Goal: Contribute content: Add original content to the website for others to see

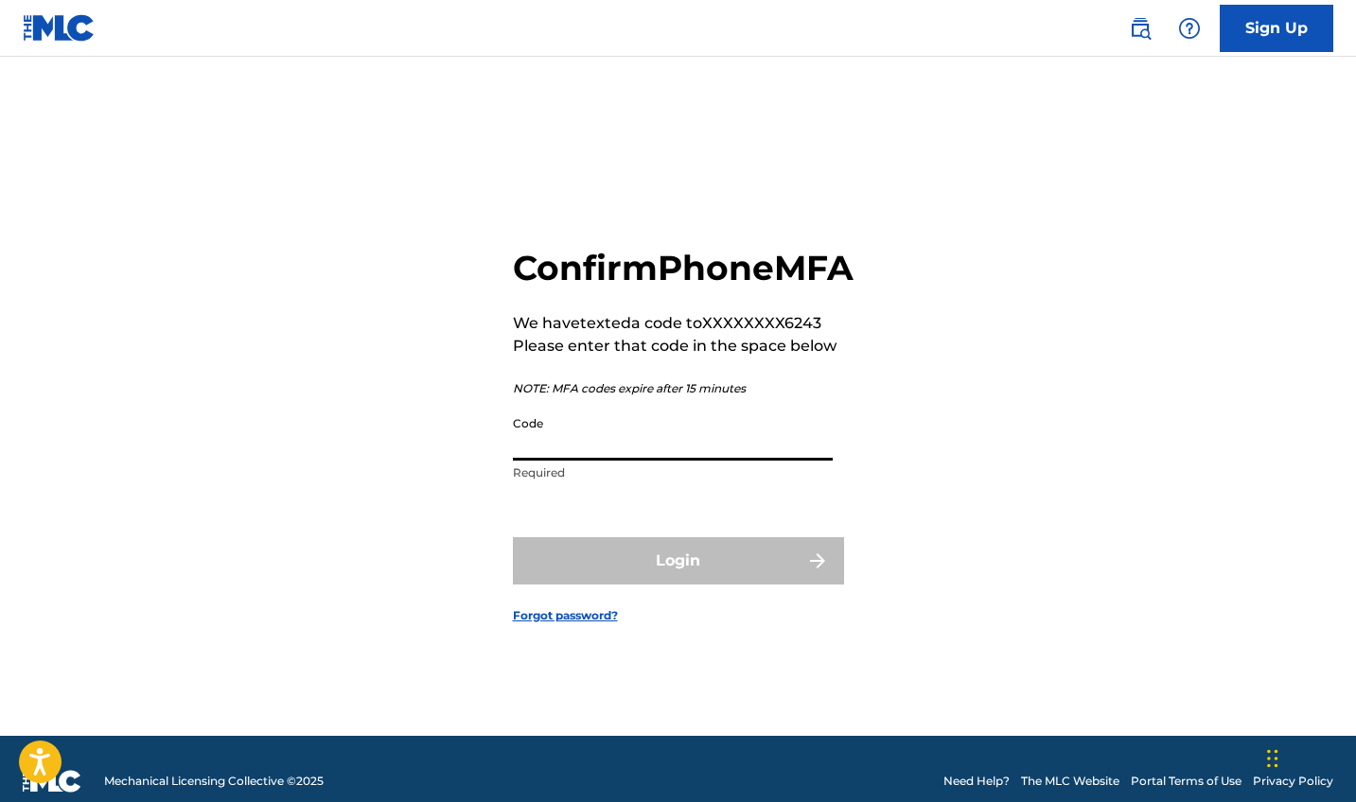
click at [766, 461] on input "Code" at bounding box center [673, 434] width 320 height 54
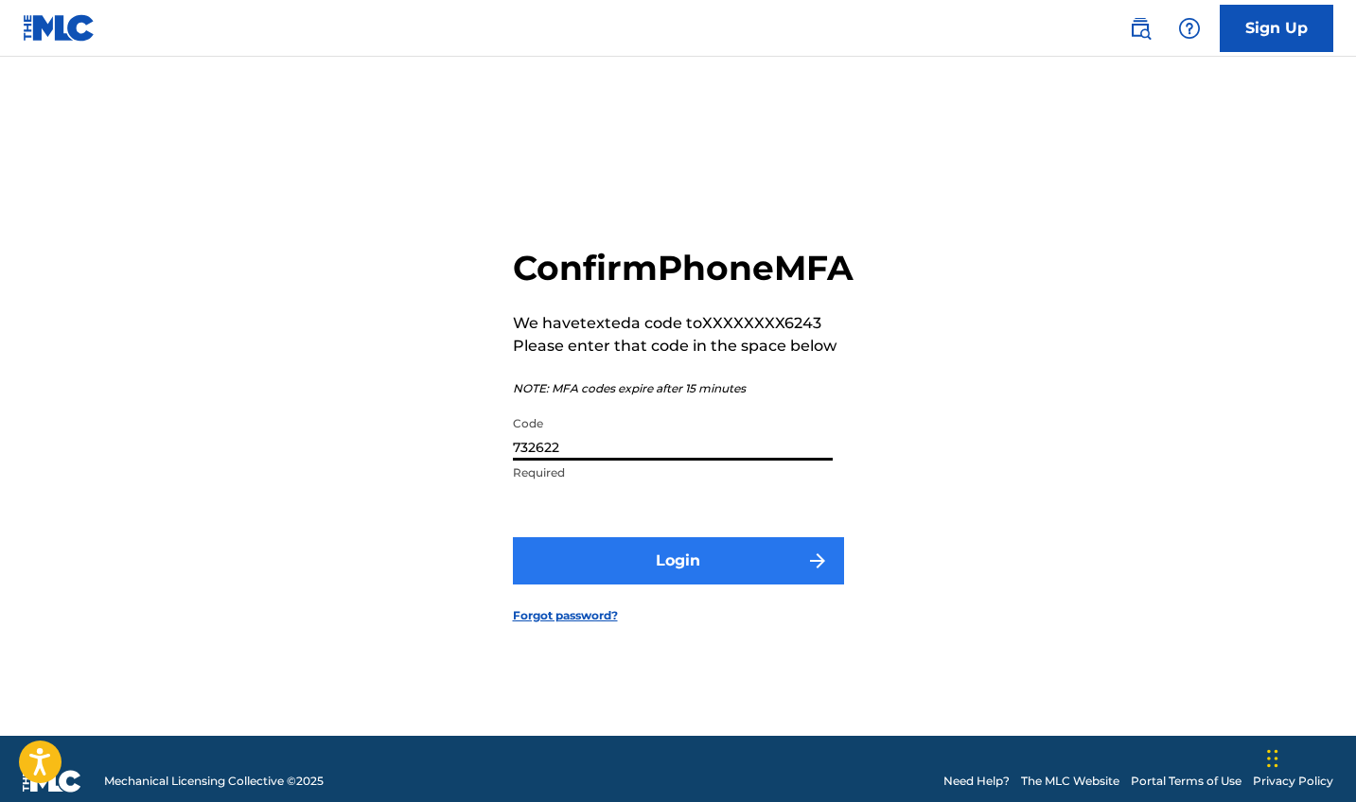
type input "732622"
click at [745, 585] on button "Login" at bounding box center [678, 560] width 331 height 47
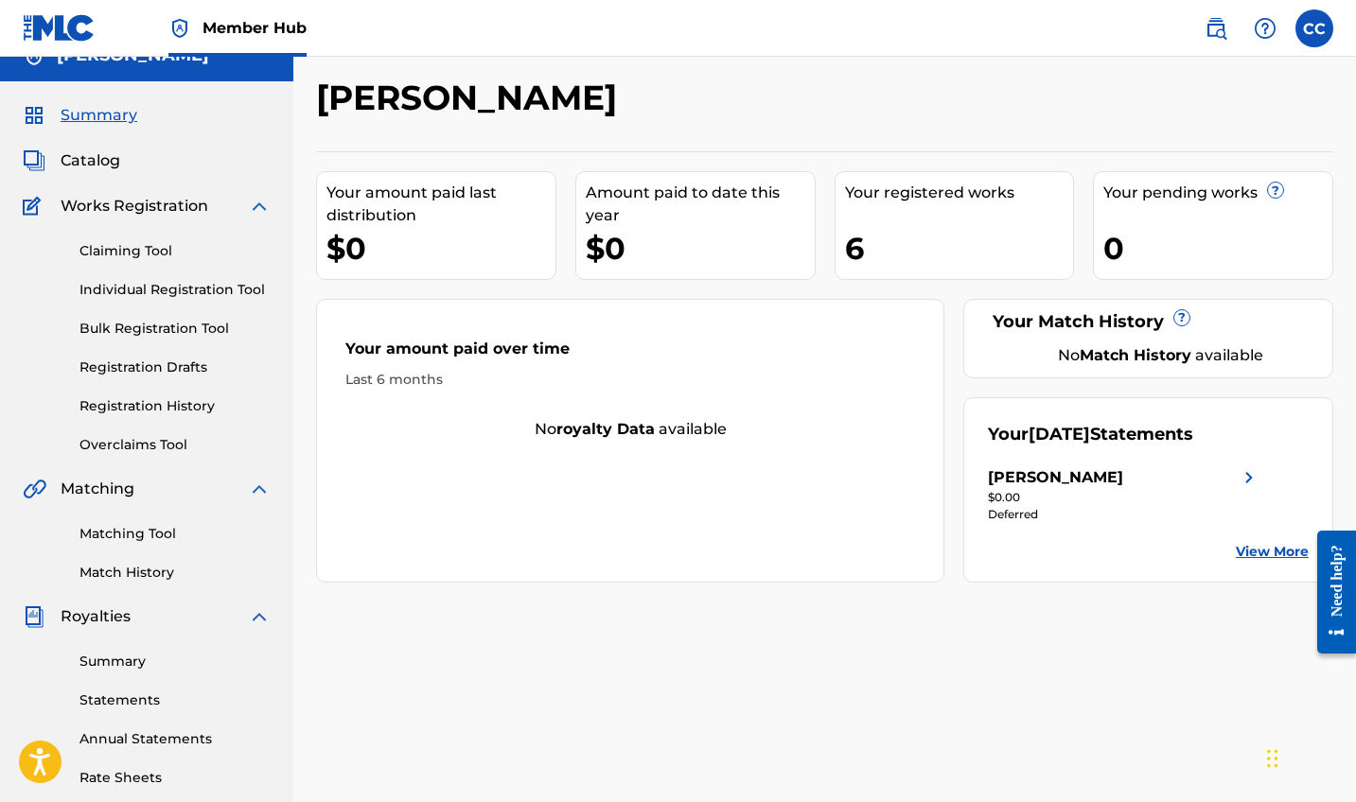
scroll to position [32, 0]
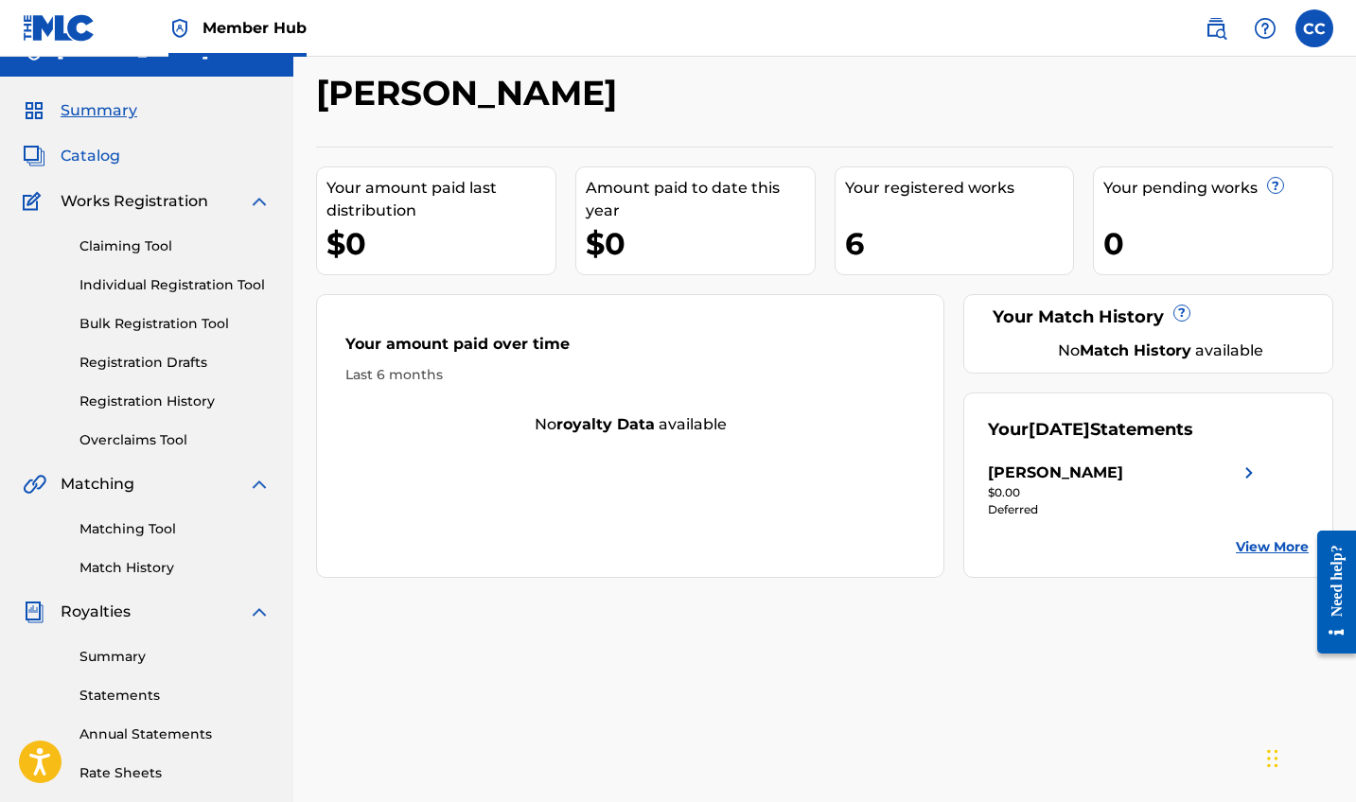
click at [84, 162] on span "Catalog" at bounding box center [91, 156] width 60 height 23
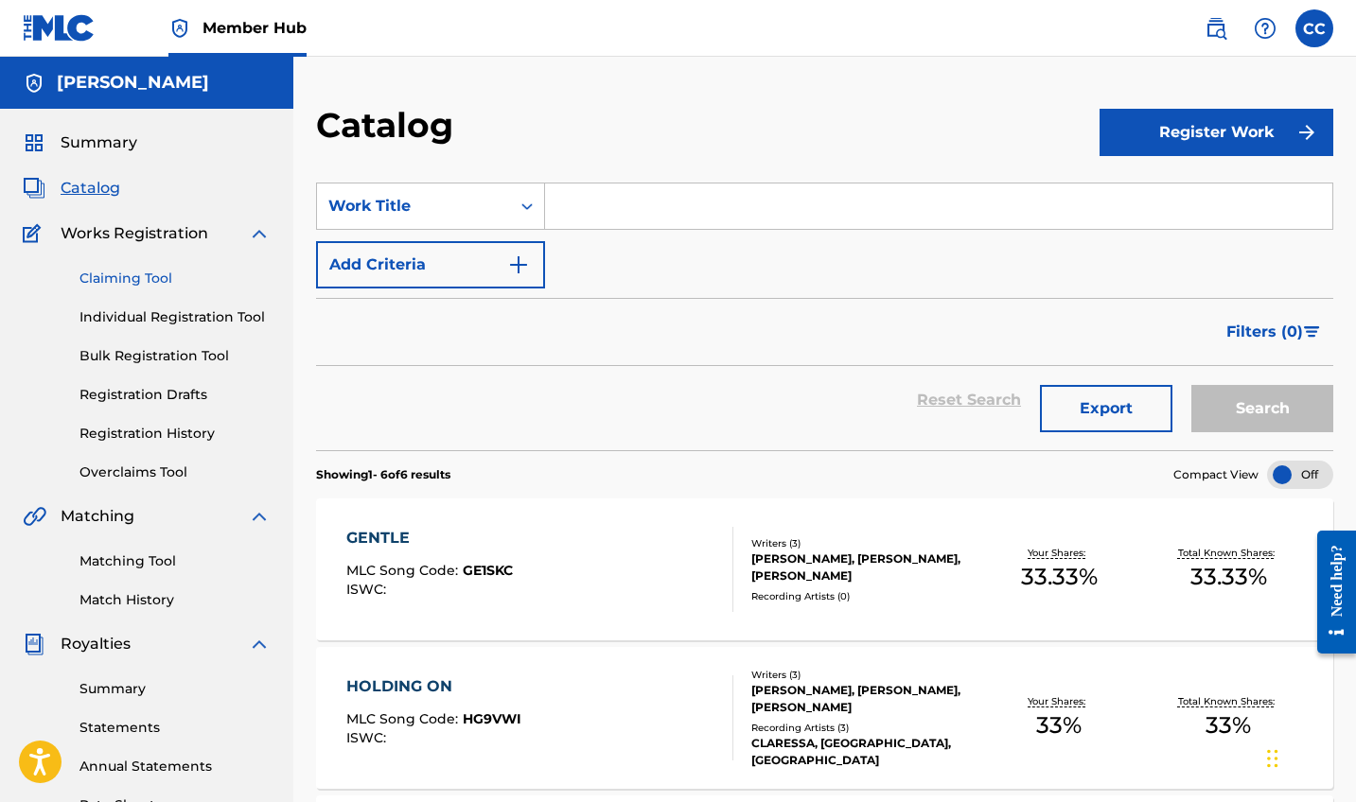
click at [118, 272] on link "Claiming Tool" at bounding box center [174, 279] width 191 height 20
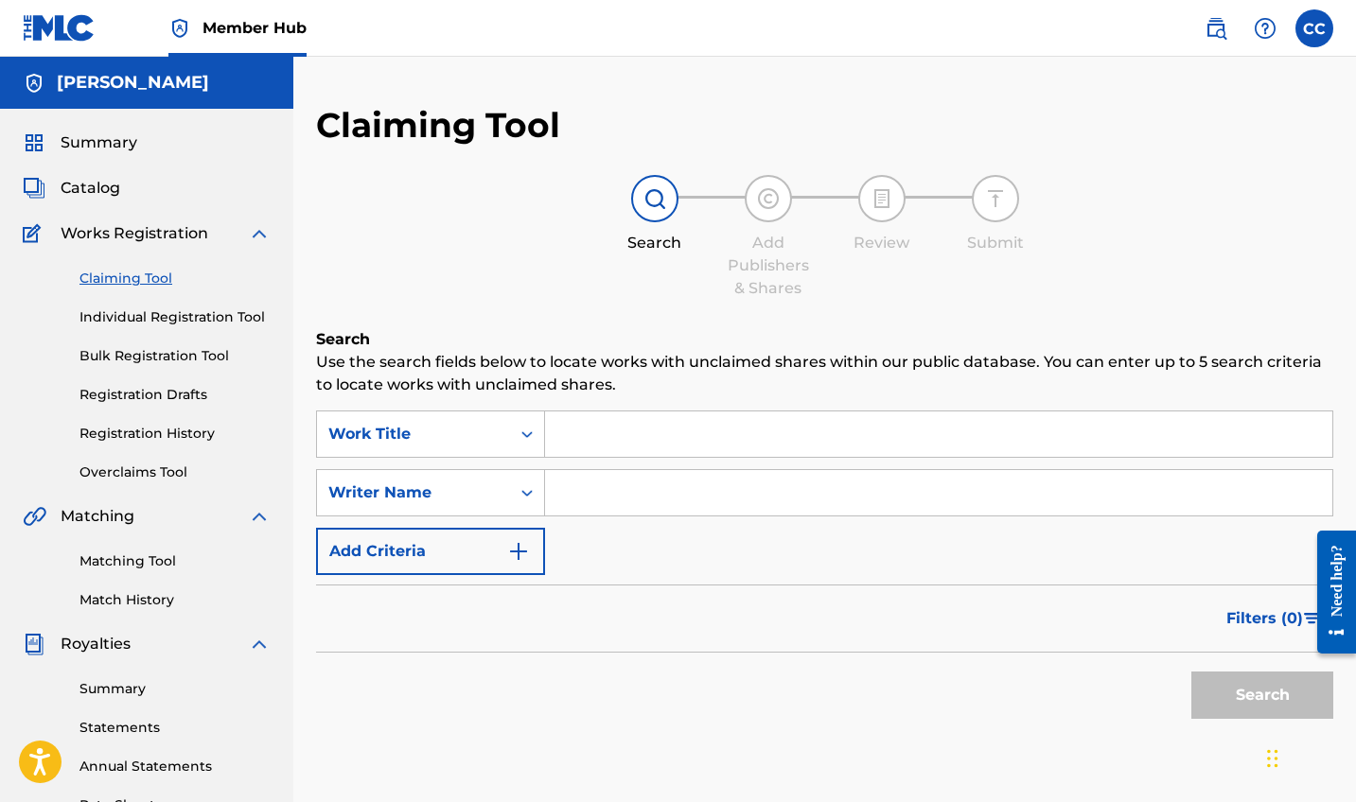
click at [591, 421] on input "Search Form" at bounding box center [938, 434] width 787 height 45
click at [78, 198] on span "Catalog" at bounding box center [91, 188] width 60 height 23
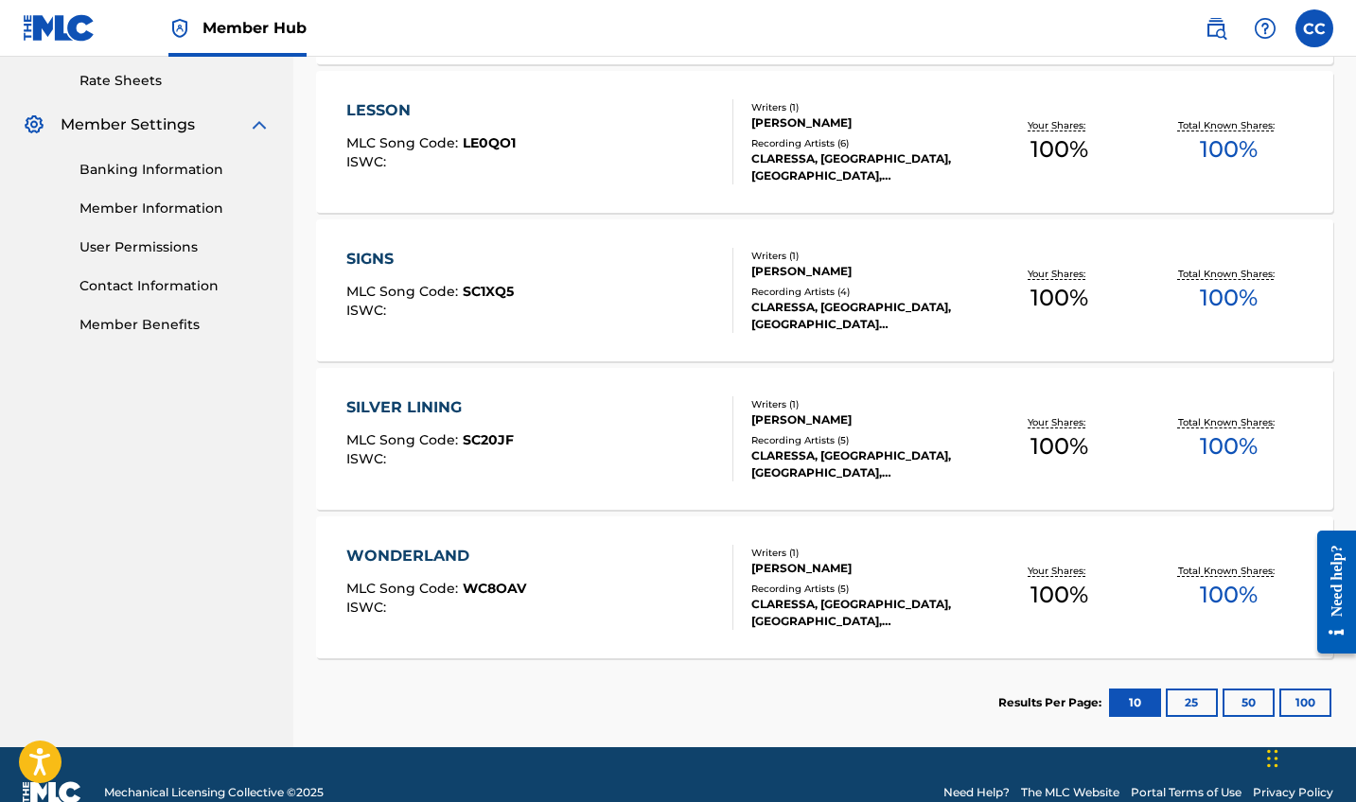
scroll to position [726, 0]
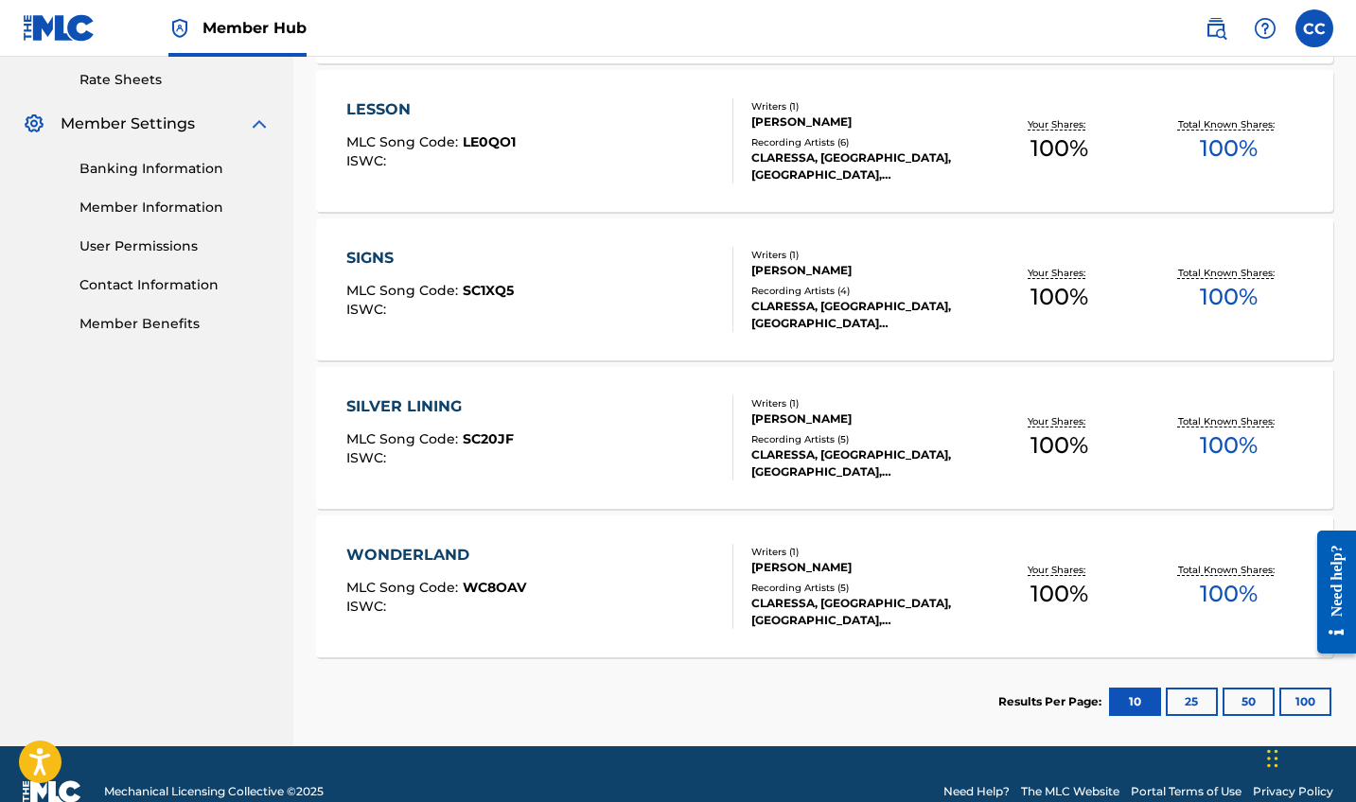
click at [413, 413] on div "SILVER LINING" at bounding box center [429, 406] width 167 height 23
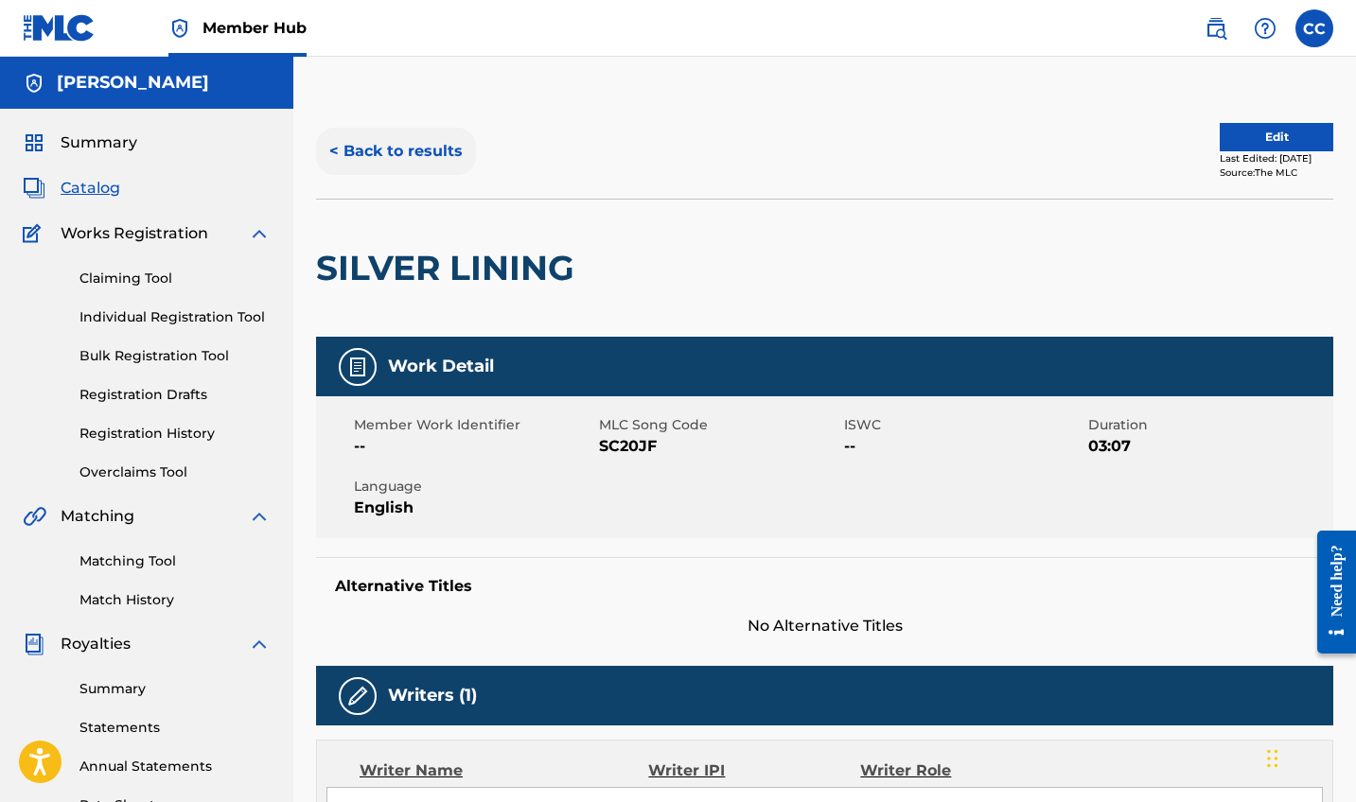
click at [412, 151] on button "< Back to results" at bounding box center [396, 151] width 160 height 47
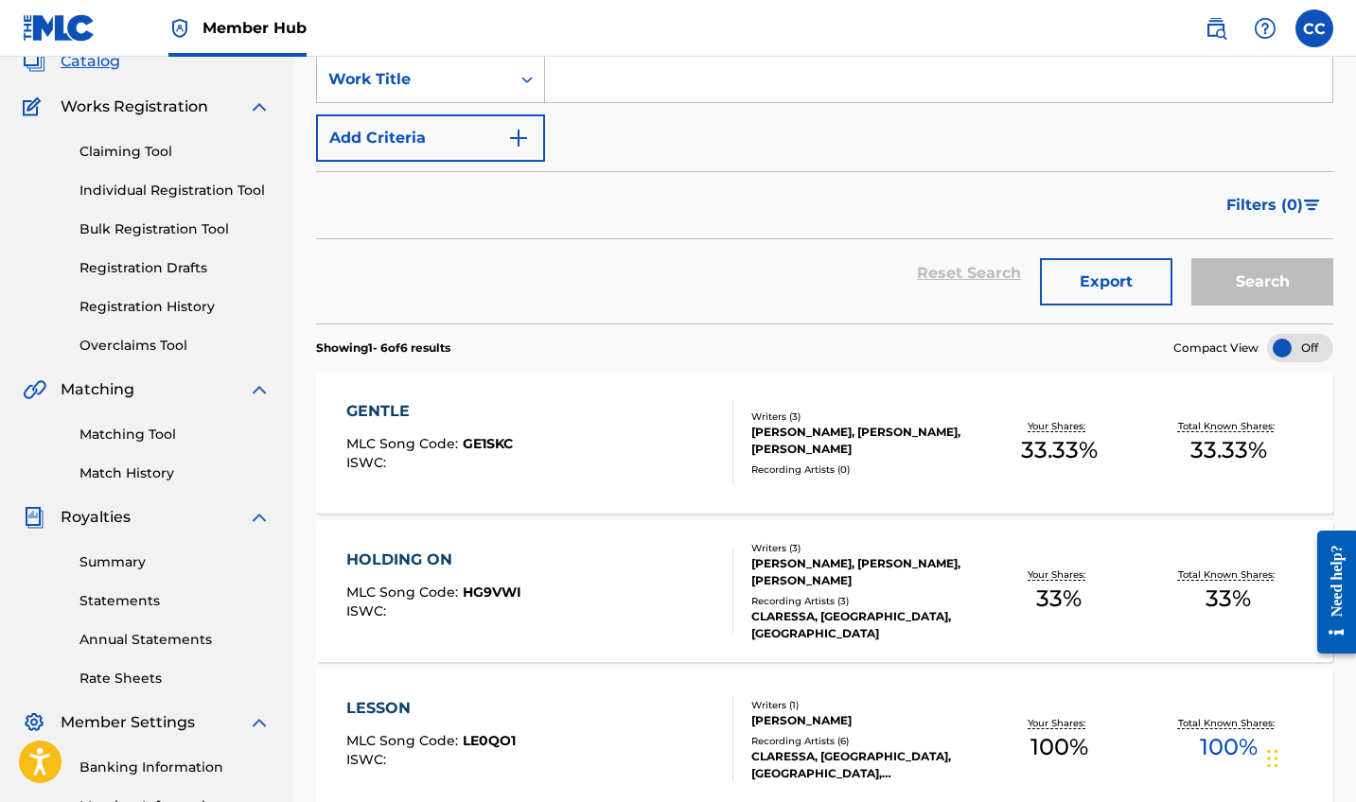
scroll to position [92, 0]
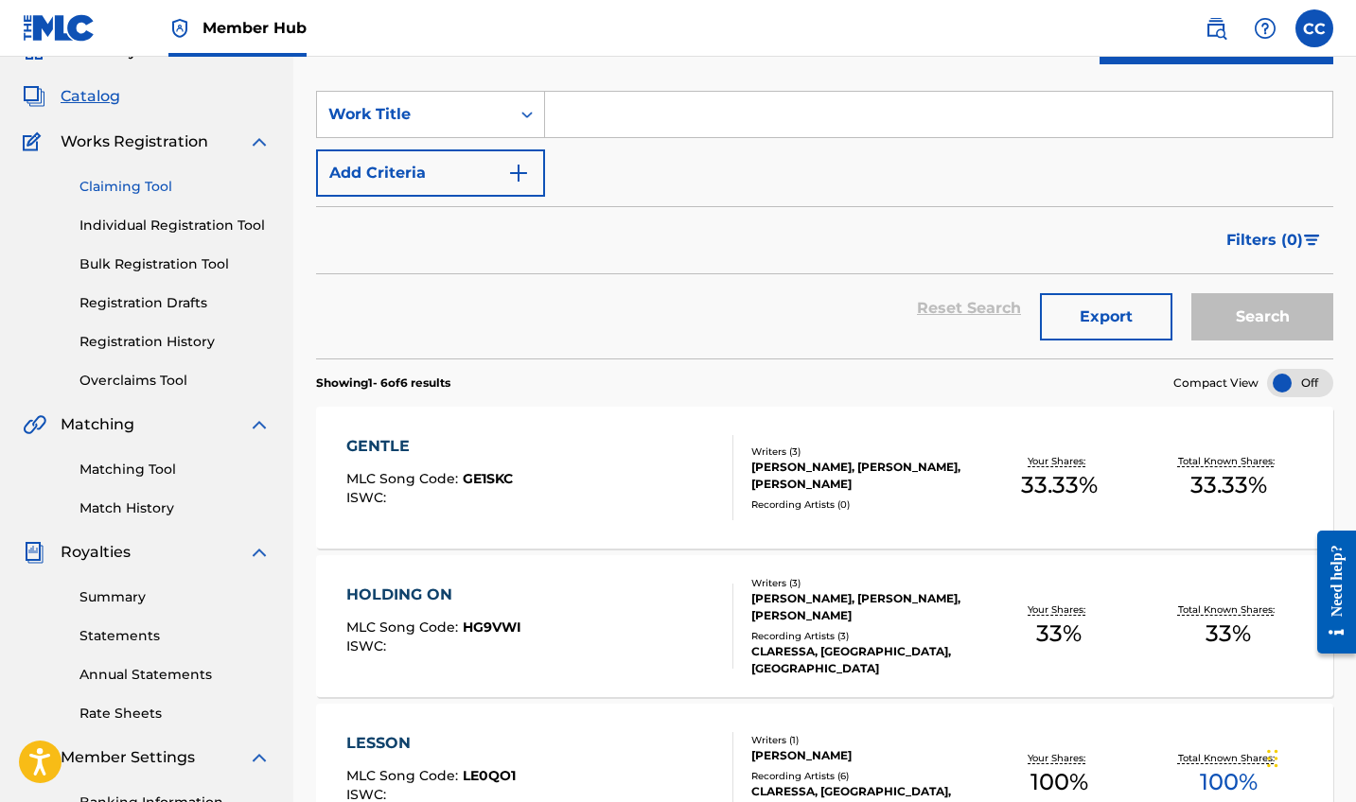
click at [122, 189] on link "Claiming Tool" at bounding box center [174, 187] width 191 height 20
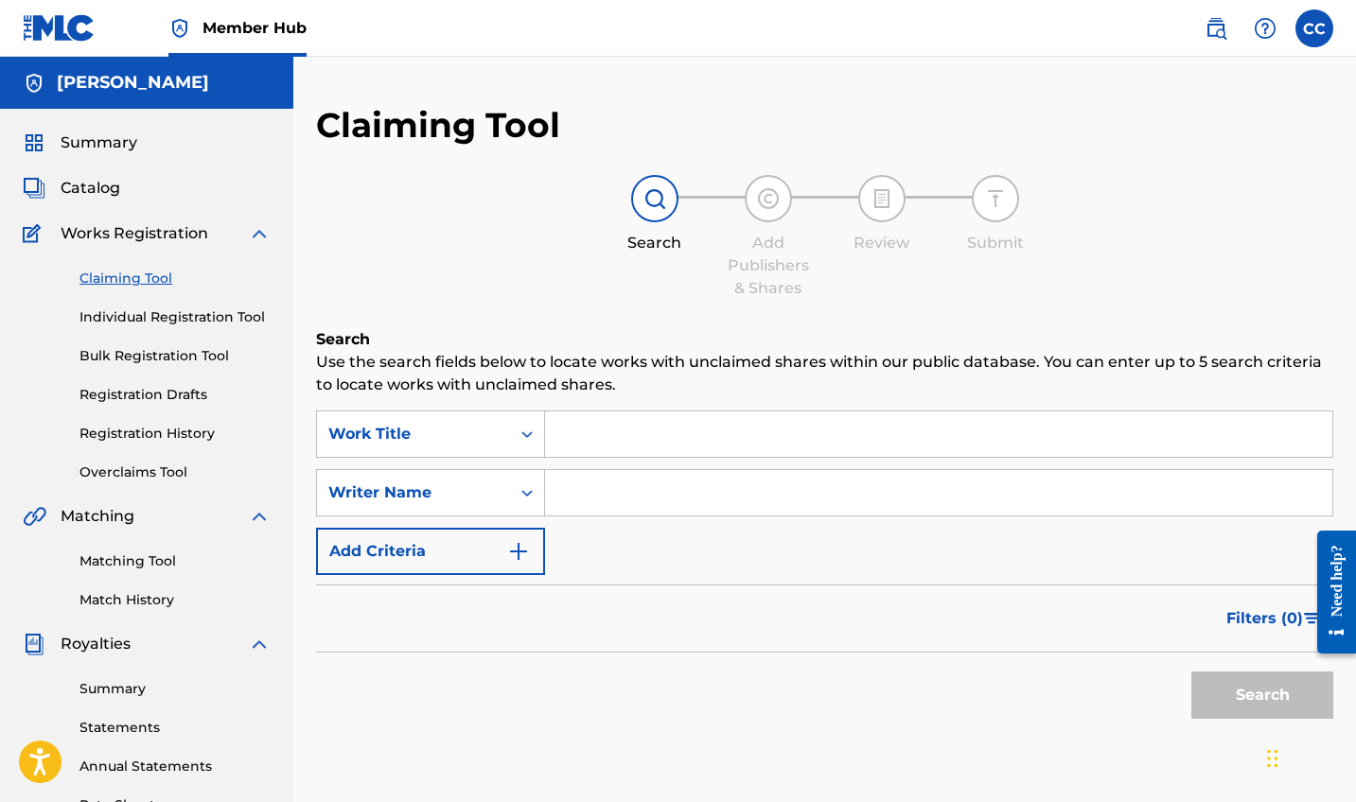
click at [679, 435] on input "Search Form" at bounding box center [938, 434] width 787 height 45
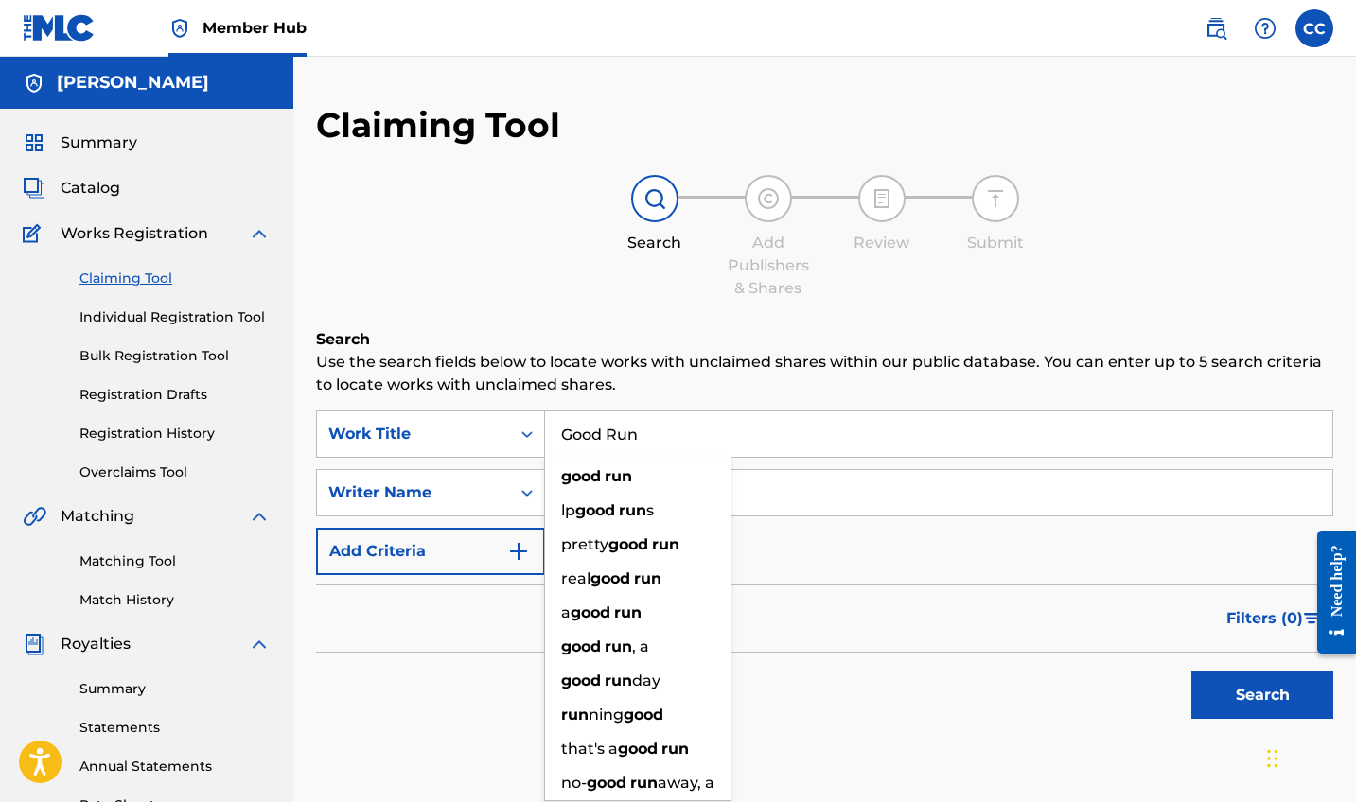
type input "Good Run"
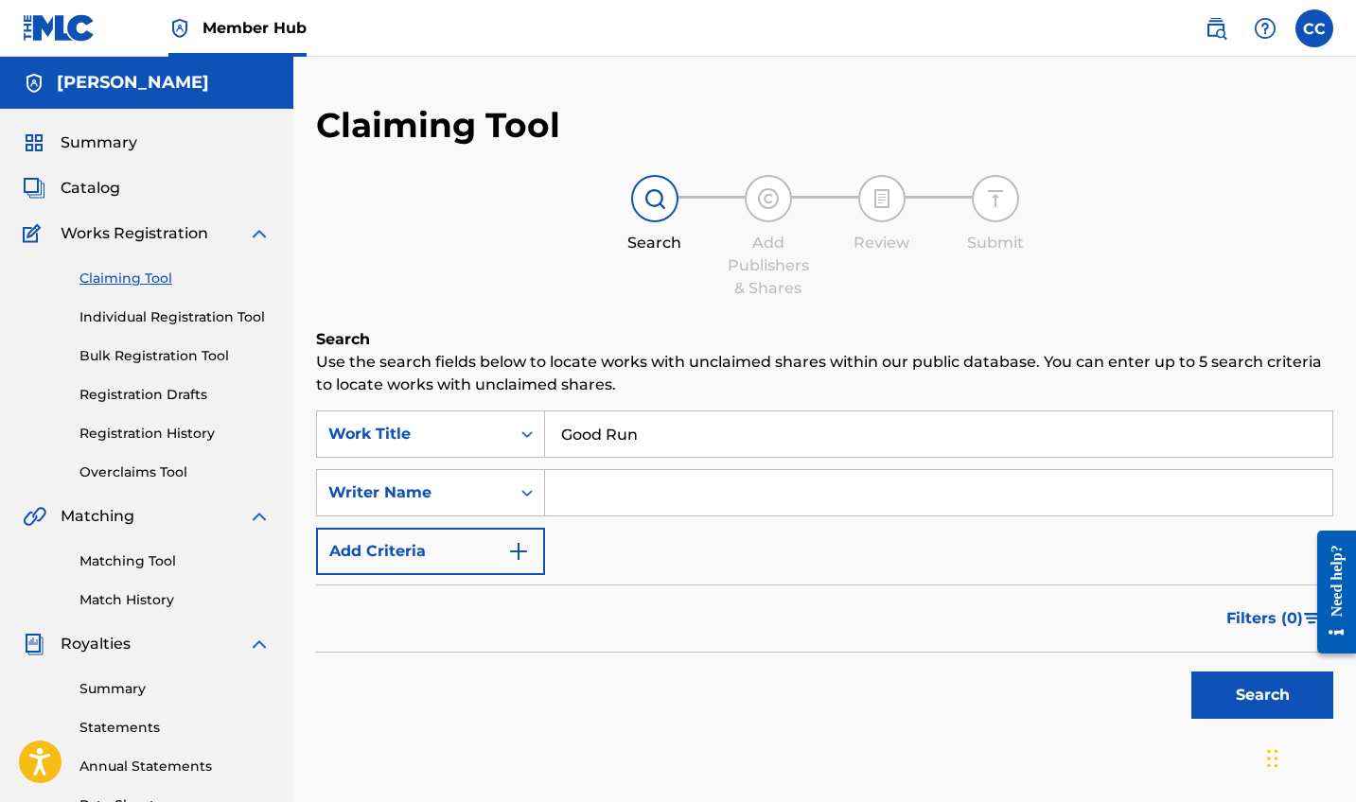
click at [809, 507] on input "Search Form" at bounding box center [938, 492] width 787 height 45
type input "[PERSON_NAME]"
click at [1238, 688] on button "Search" at bounding box center [1262, 695] width 142 height 47
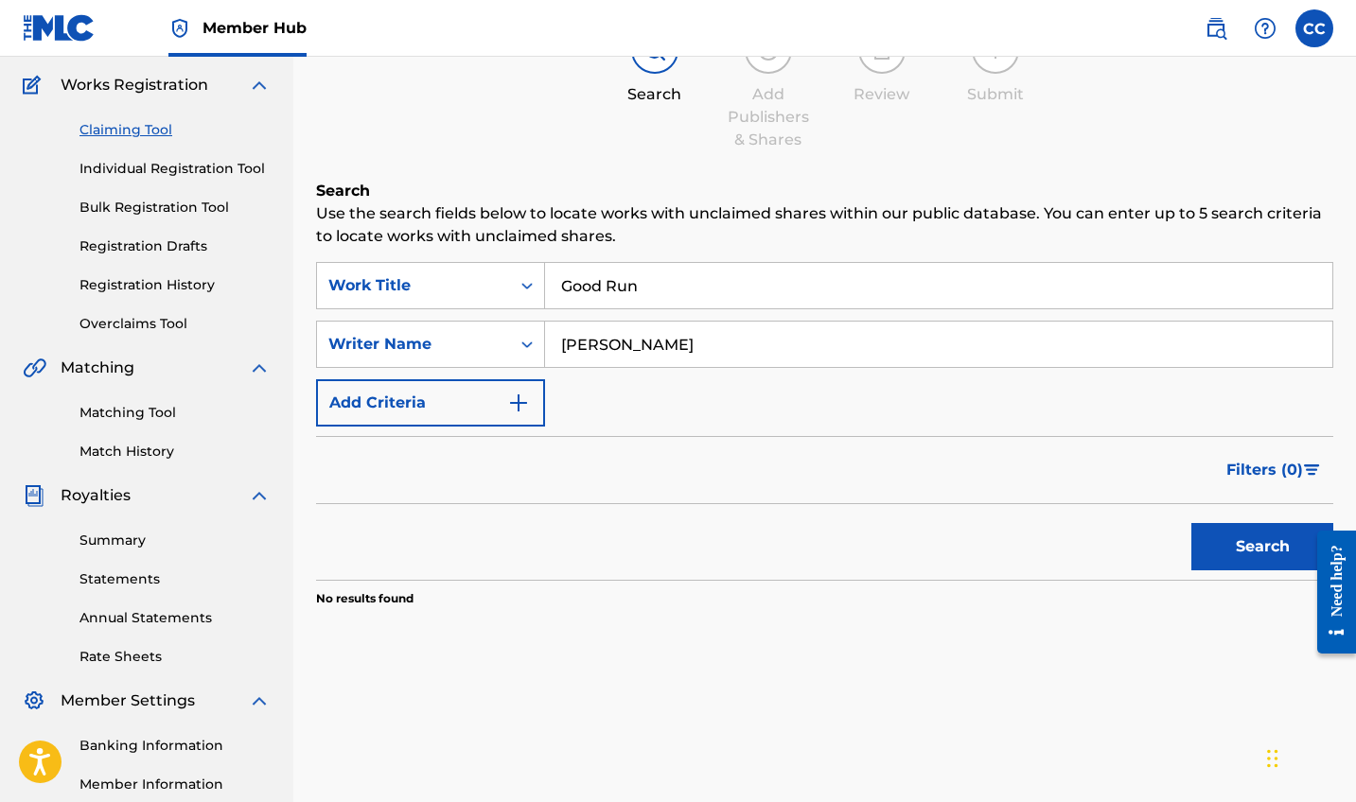
scroll to position [332, 0]
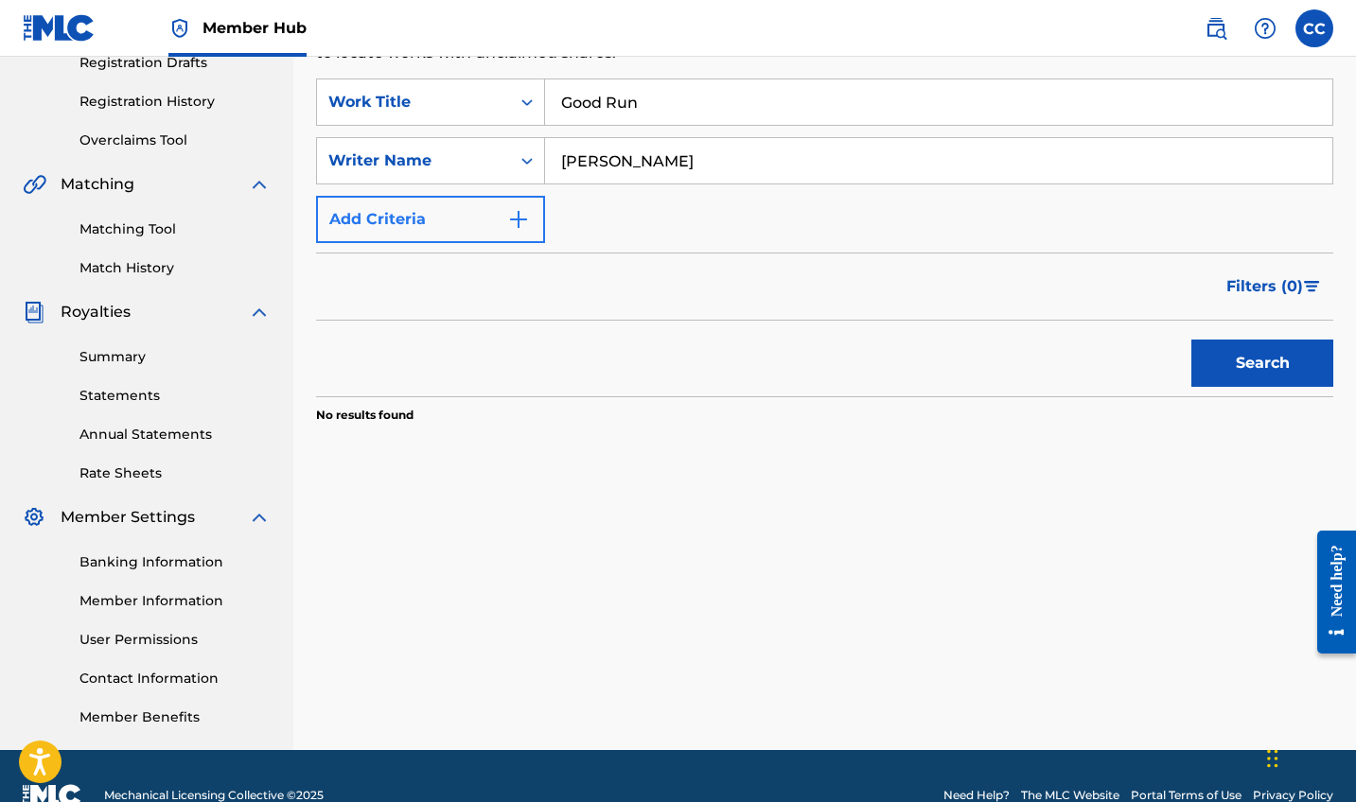
click at [353, 203] on button "Add Criteria" at bounding box center [430, 219] width 229 height 47
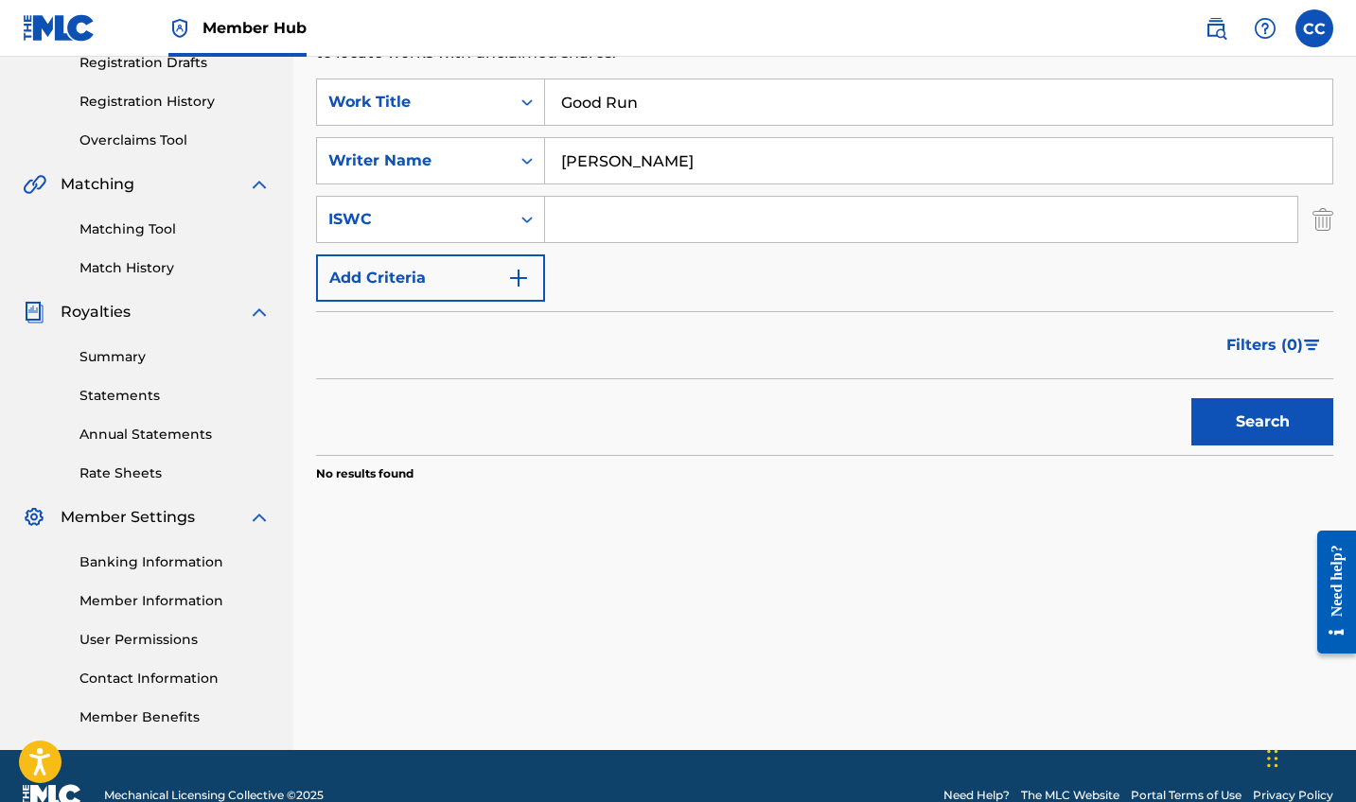
click at [604, 211] on input "Search Form" at bounding box center [921, 219] width 752 height 45
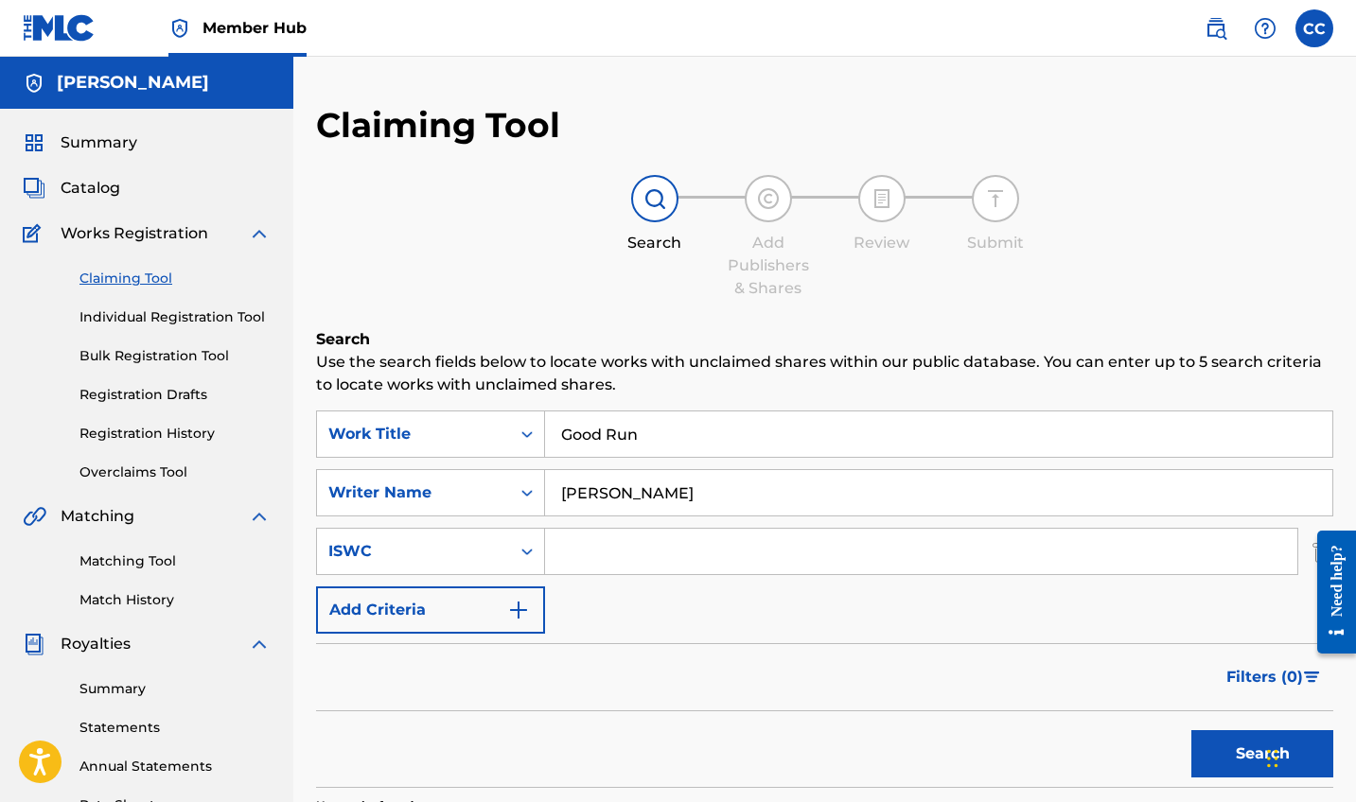
scroll to position [0, 0]
click at [206, 318] on link "Individual Registration Tool" at bounding box center [174, 317] width 191 height 20
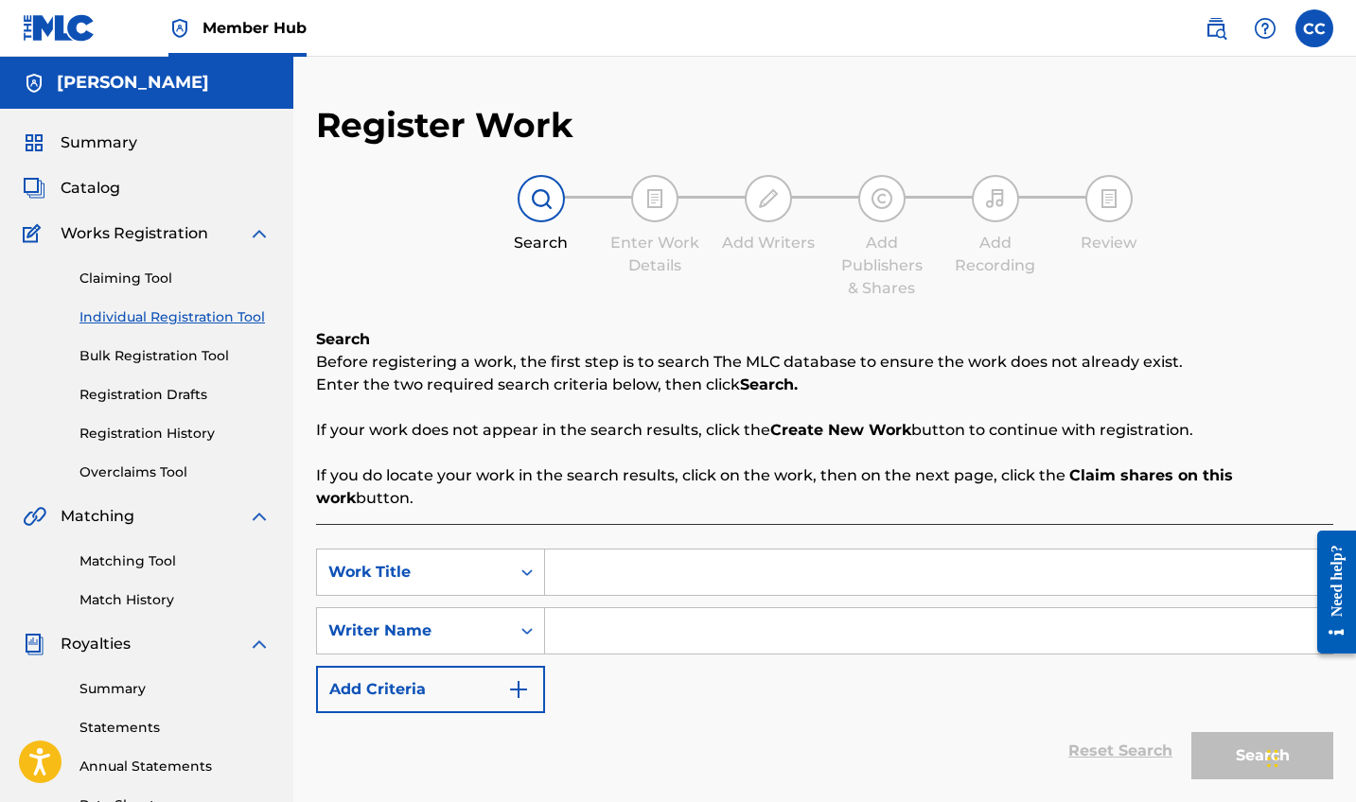
click at [614, 550] on input "Search Form" at bounding box center [938, 572] width 787 height 45
type input "Good Run"
click at [608, 617] on input "Search Form" at bounding box center [938, 630] width 787 height 45
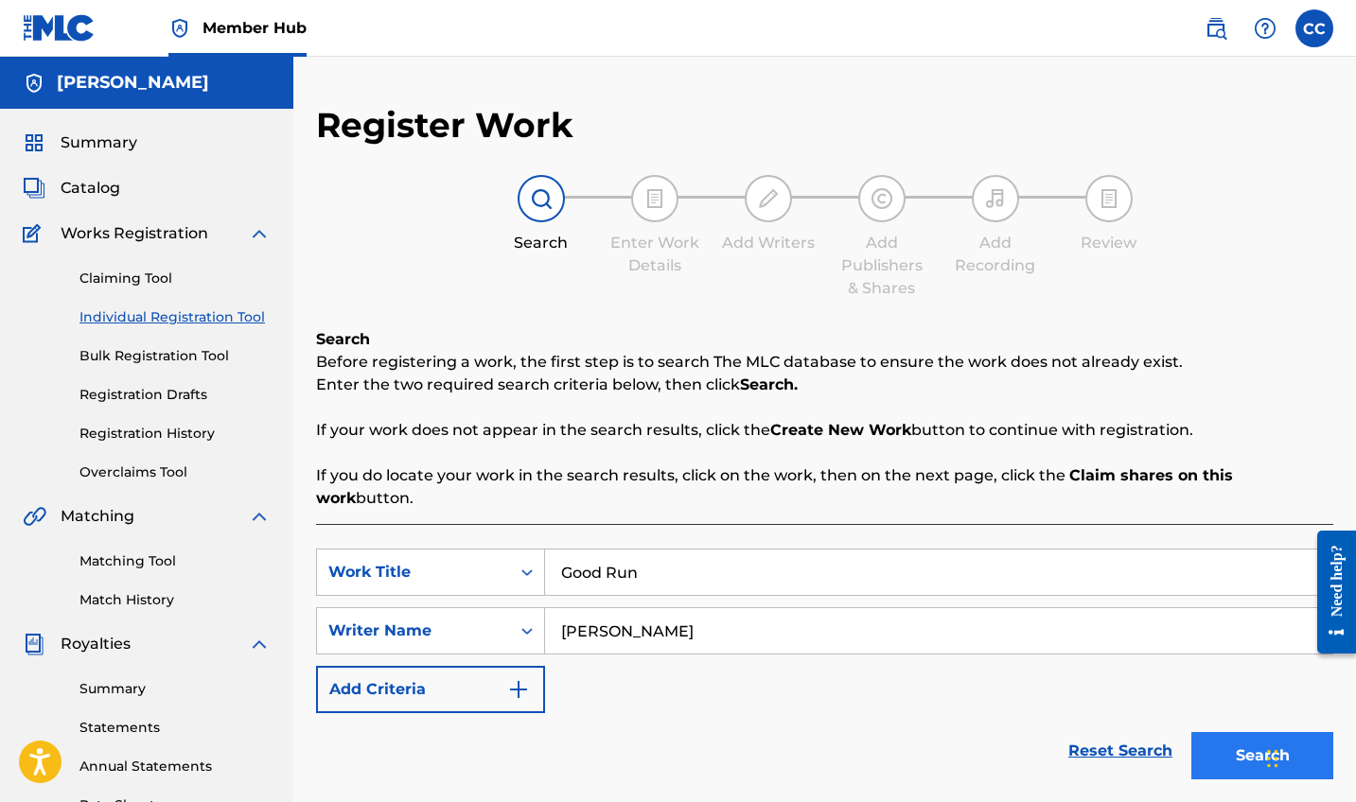
type input "[PERSON_NAME]"
click at [1252, 739] on button "Search" at bounding box center [1262, 755] width 142 height 47
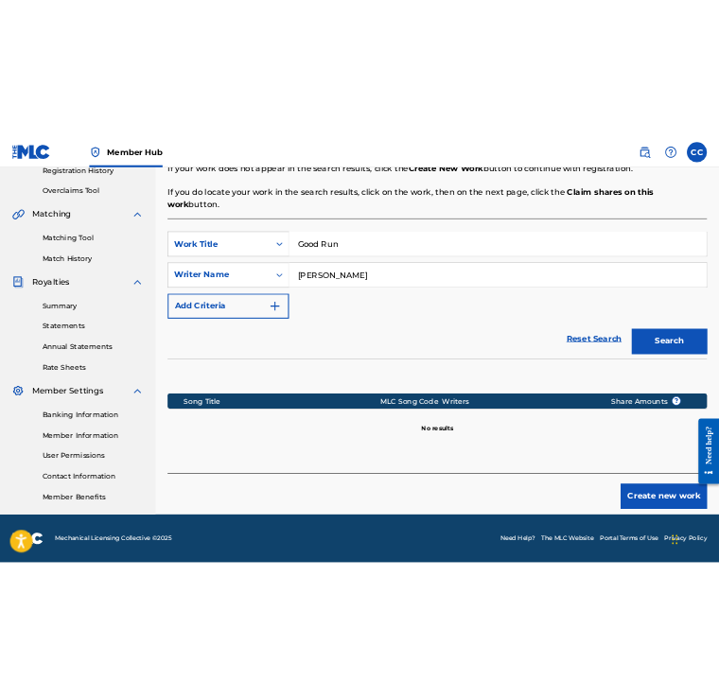
scroll to position [371, 0]
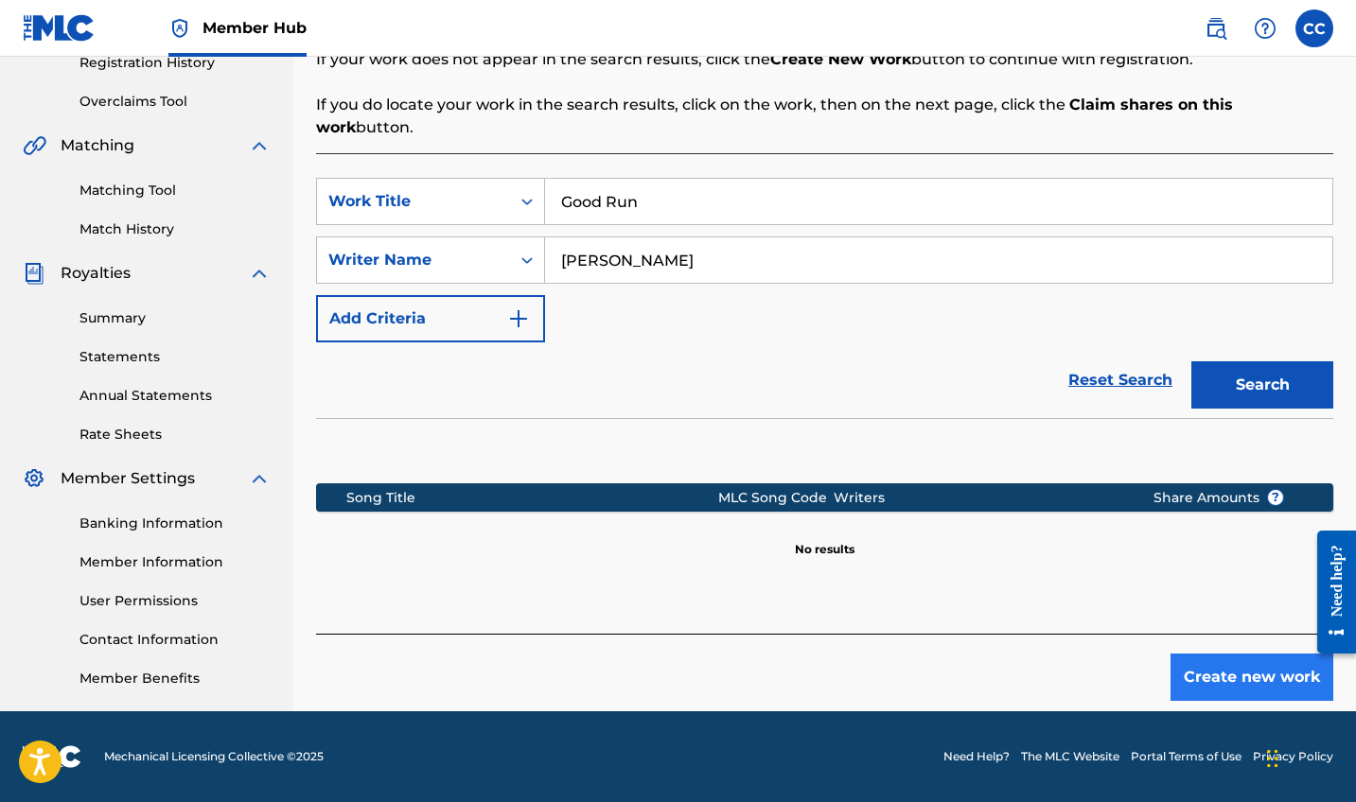
click at [1194, 672] on button "Create new work" at bounding box center [1251, 677] width 163 height 47
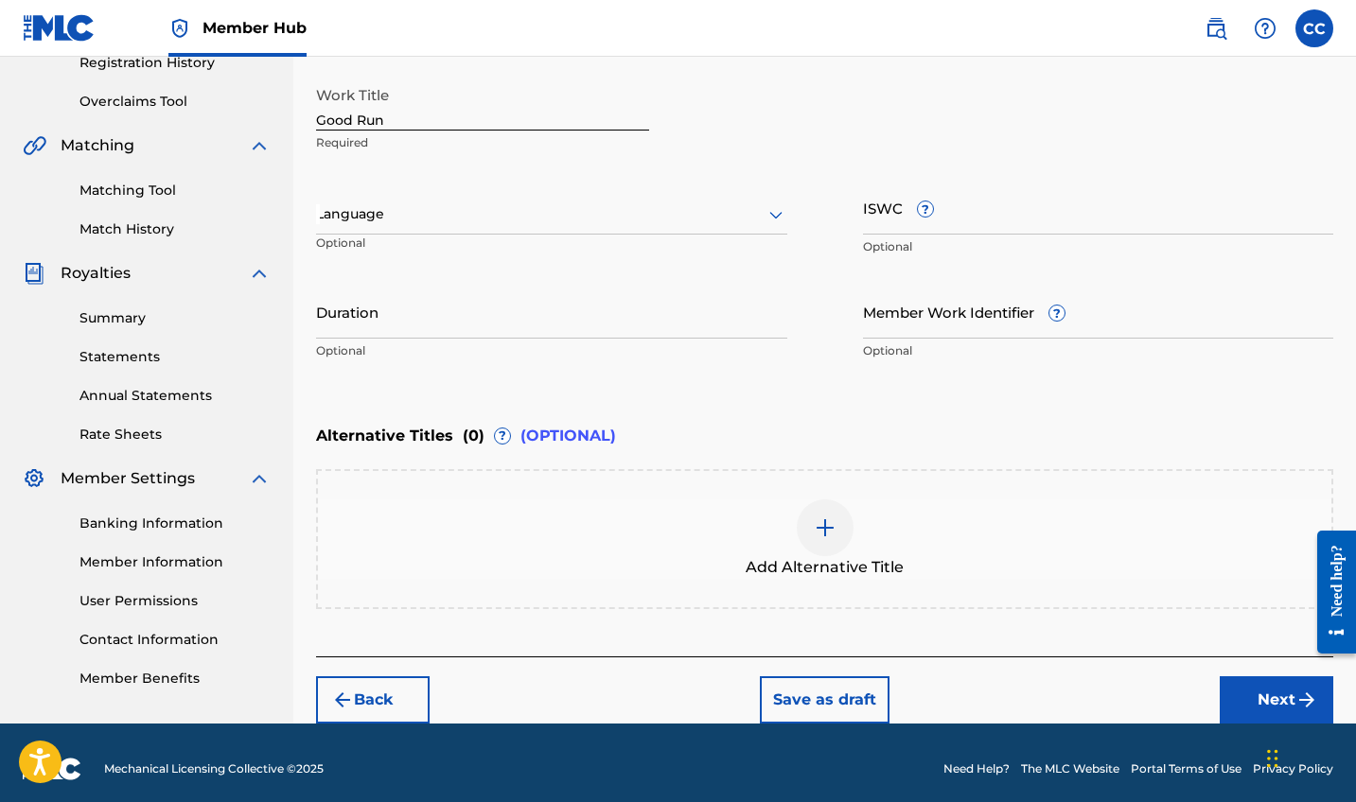
click at [430, 209] on div at bounding box center [551, 214] width 471 height 24
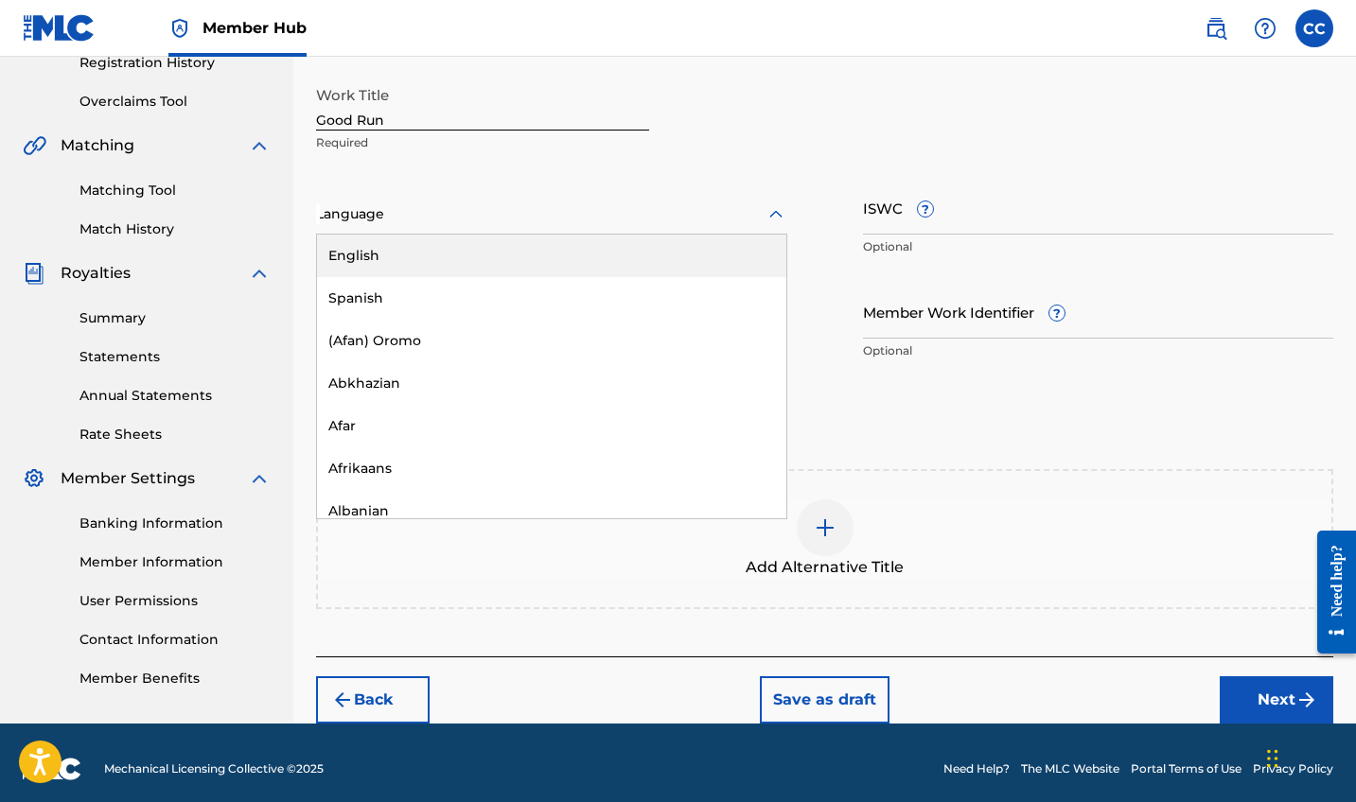
click at [429, 209] on div at bounding box center [551, 214] width 471 height 24
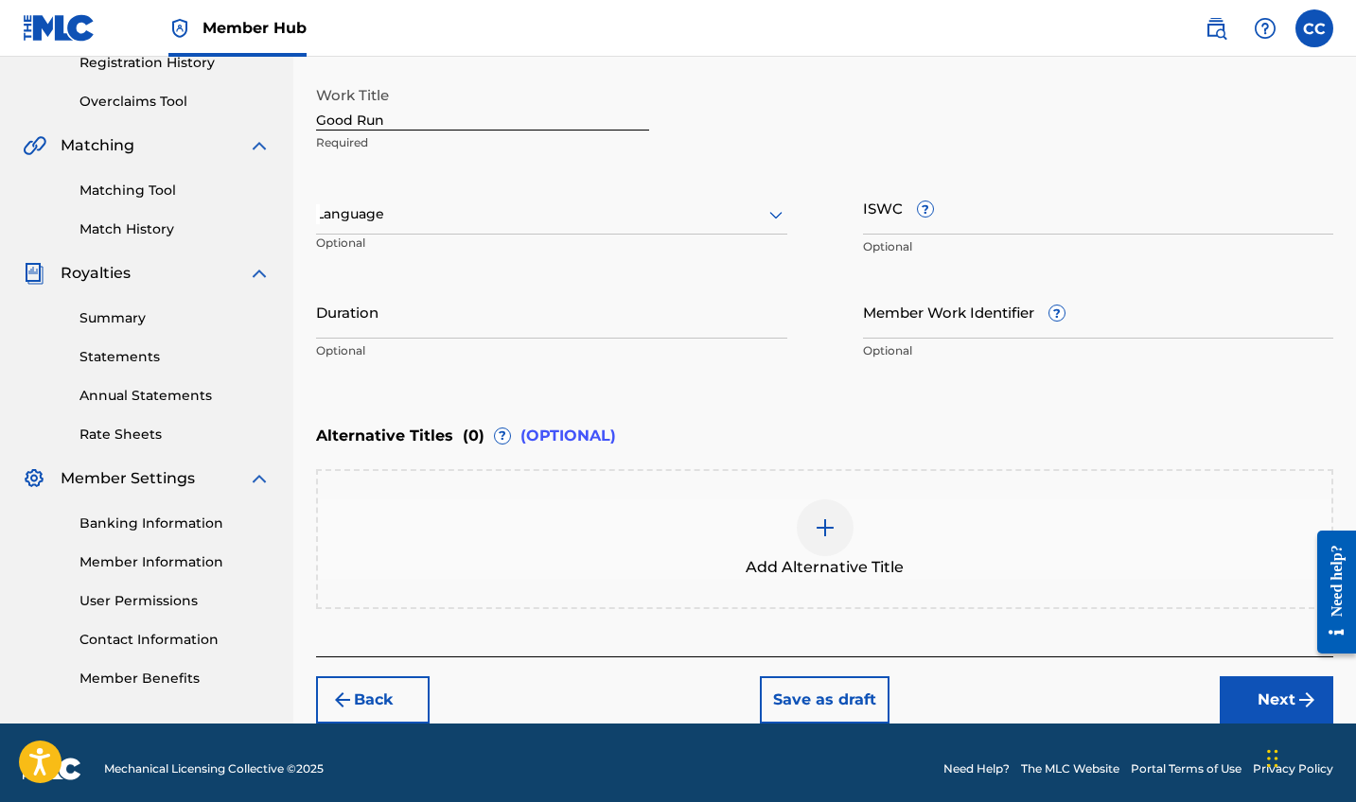
click at [429, 209] on div at bounding box center [551, 214] width 471 height 24
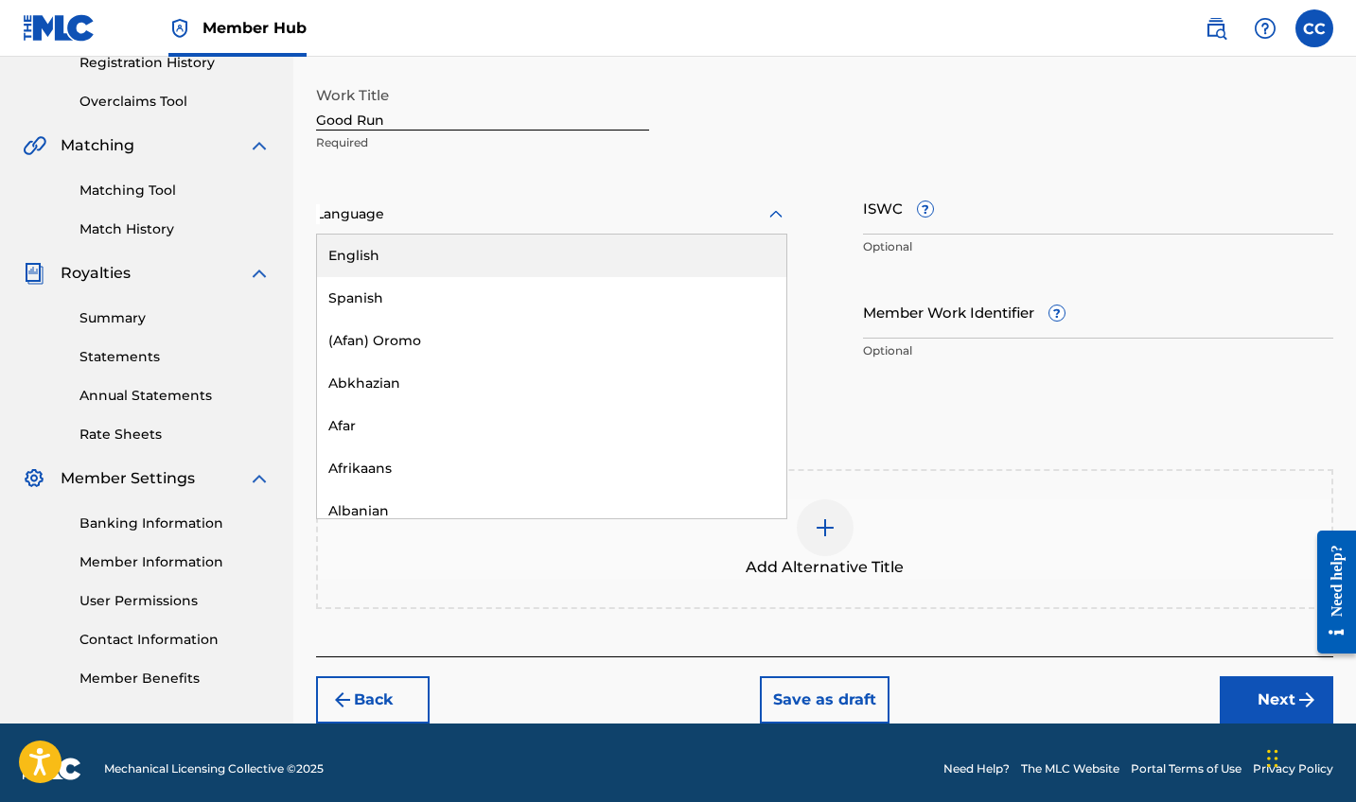
click at [426, 247] on div "English" at bounding box center [551, 256] width 469 height 43
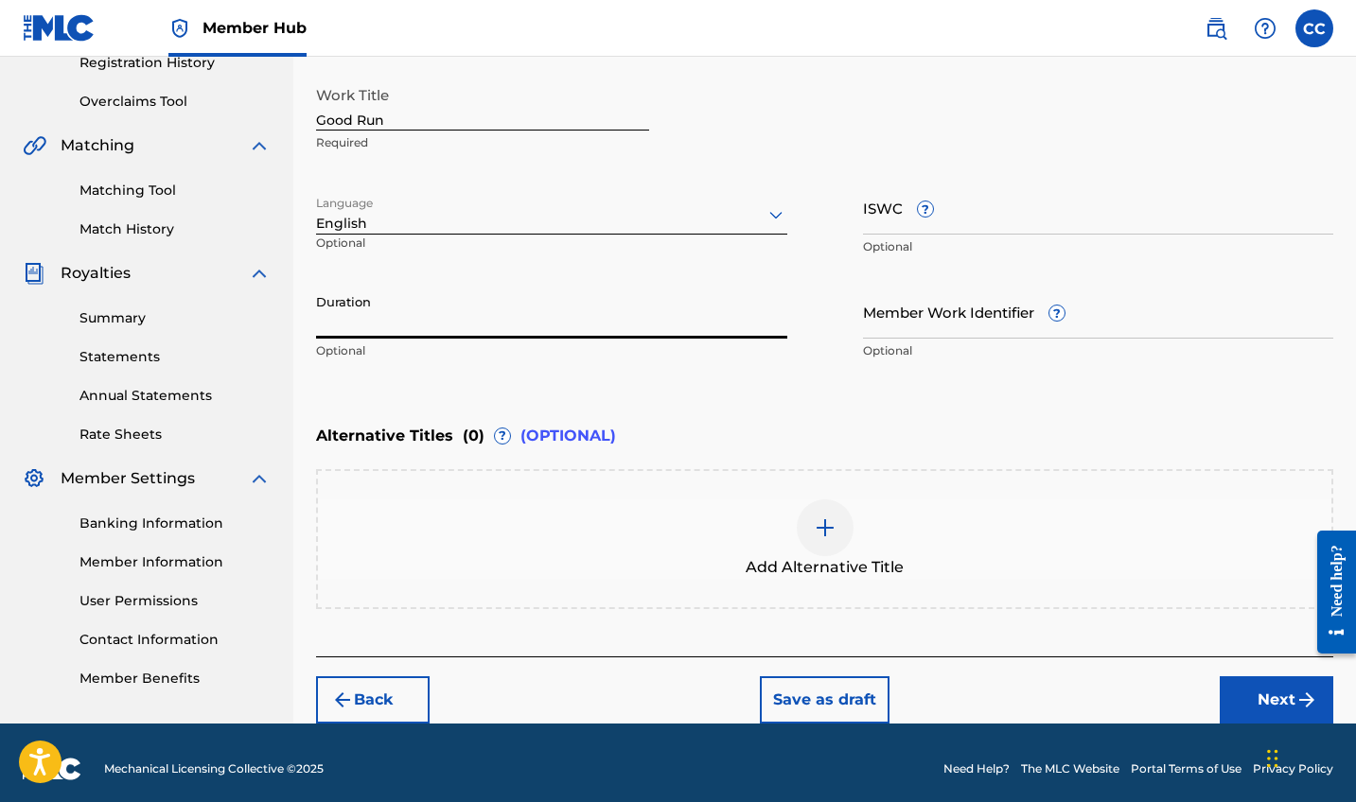
click at [413, 302] on input "Duration" at bounding box center [551, 312] width 471 height 54
type input "3"
type input "03:08"
click at [922, 312] on input "Member Work Identifier ?" at bounding box center [1098, 312] width 471 height 54
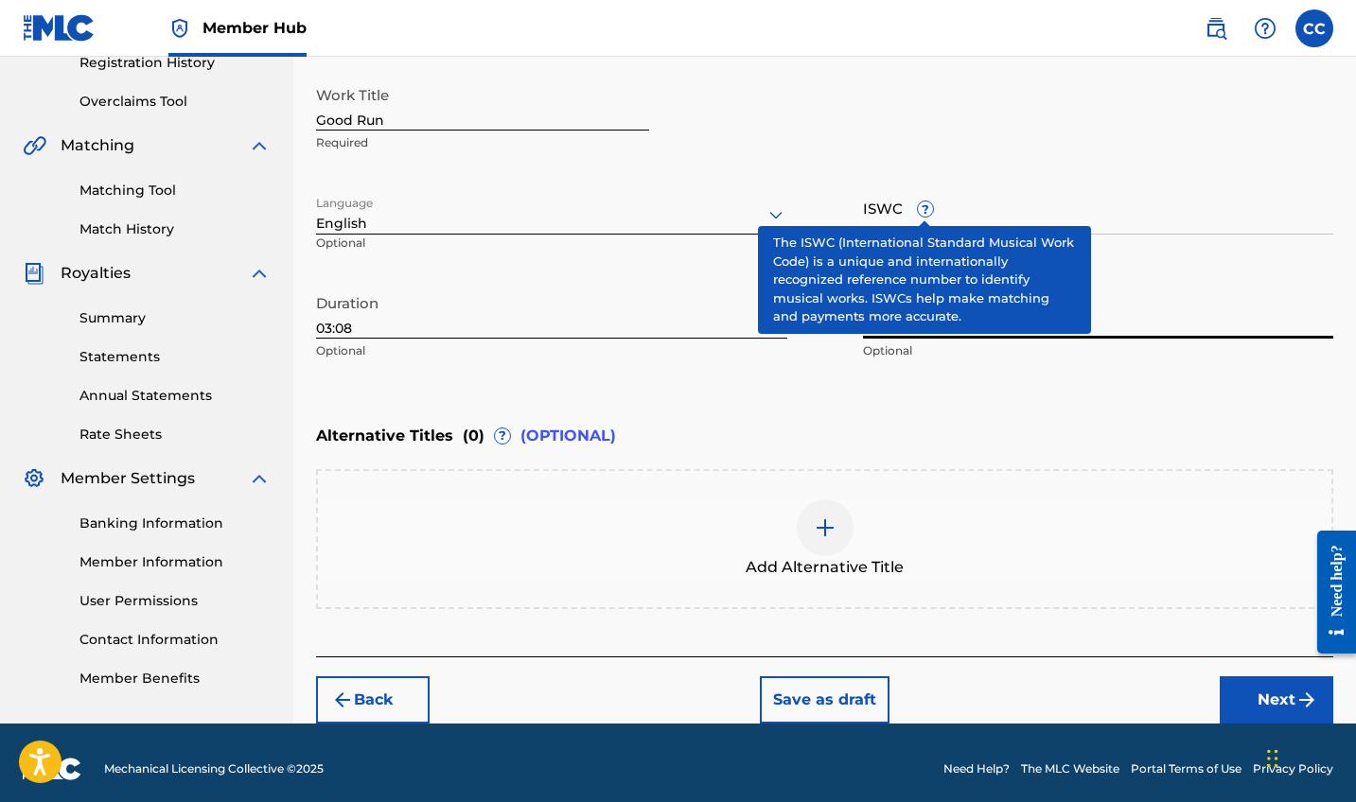
click at [926, 209] on span "?" at bounding box center [925, 209] width 15 height 15
click at [926, 209] on input "ISWC ?" at bounding box center [1098, 208] width 471 height 54
